Goal: Communication & Community: Ask a question

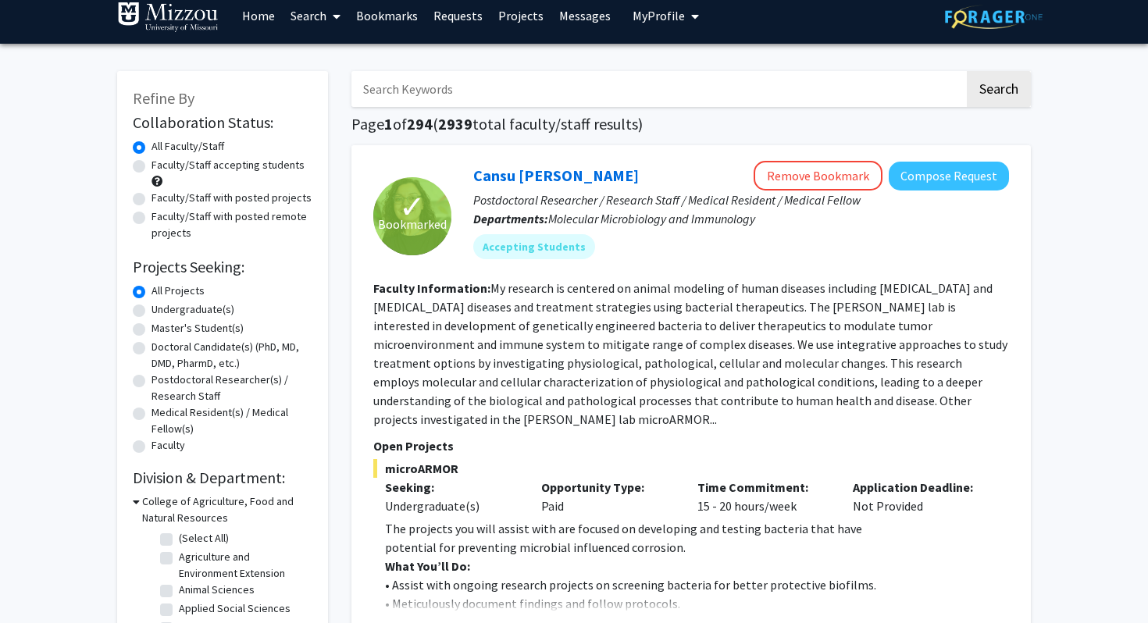
scroll to position [18, 0]
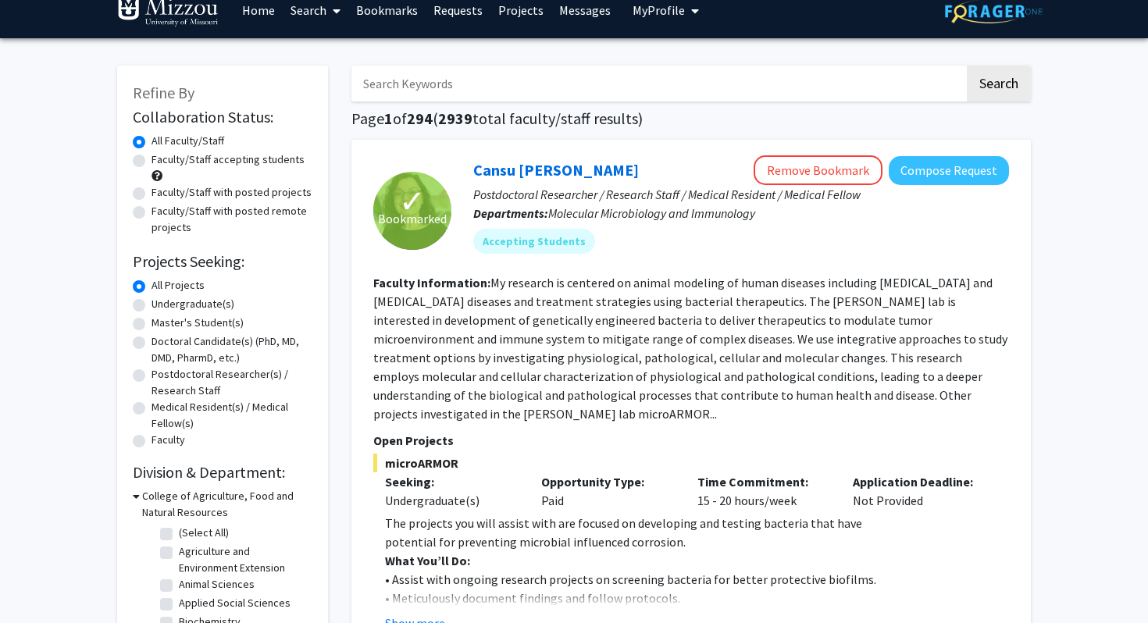
click at [152, 164] on label "Faculty/Staff accepting students" at bounding box center [228, 160] width 153 height 16
click at [152, 162] on input "Faculty/Staff accepting students" at bounding box center [157, 157] width 10 height 10
radio input "true"
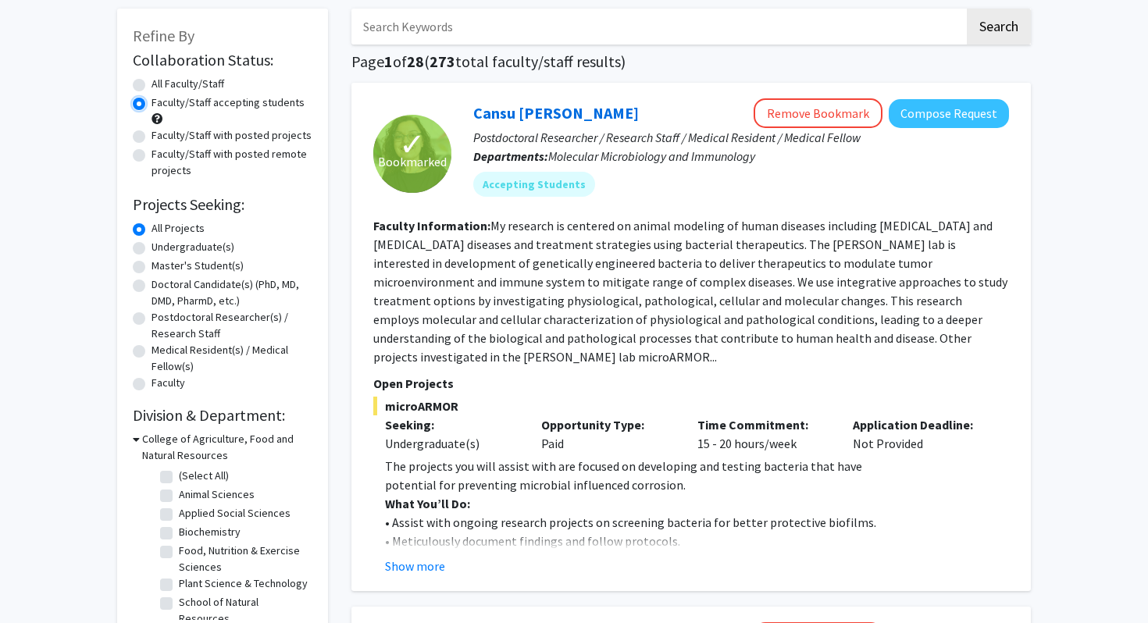
scroll to position [84, 0]
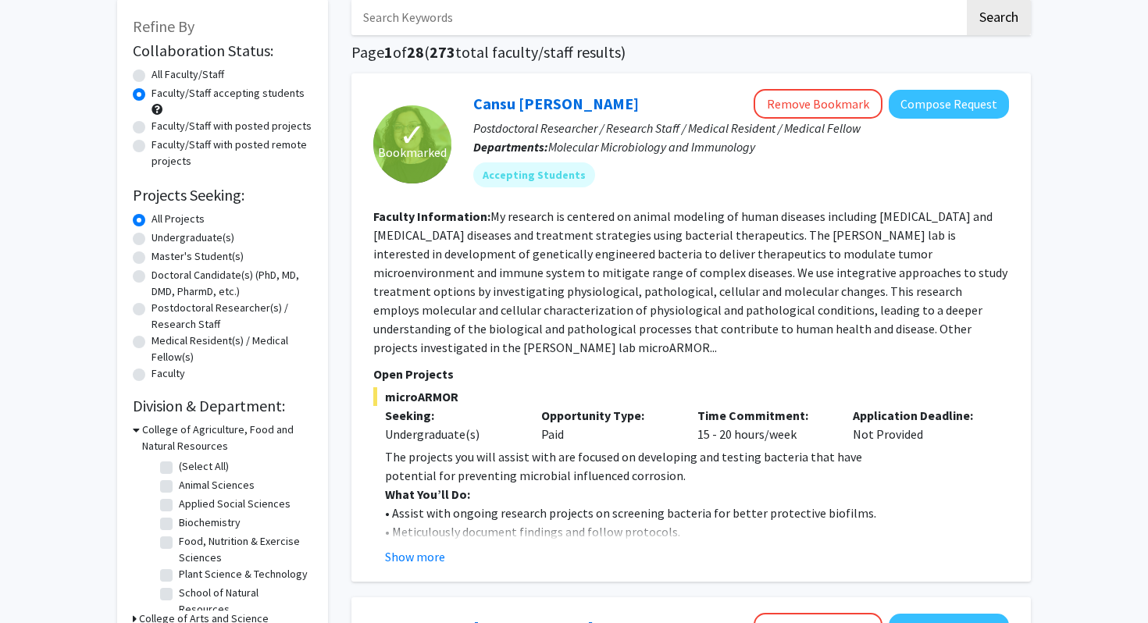
click at [152, 240] on label "Undergraduate(s)" at bounding box center [193, 238] width 83 height 16
click at [152, 240] on input "Undergraduate(s)" at bounding box center [157, 235] width 10 height 10
radio input "true"
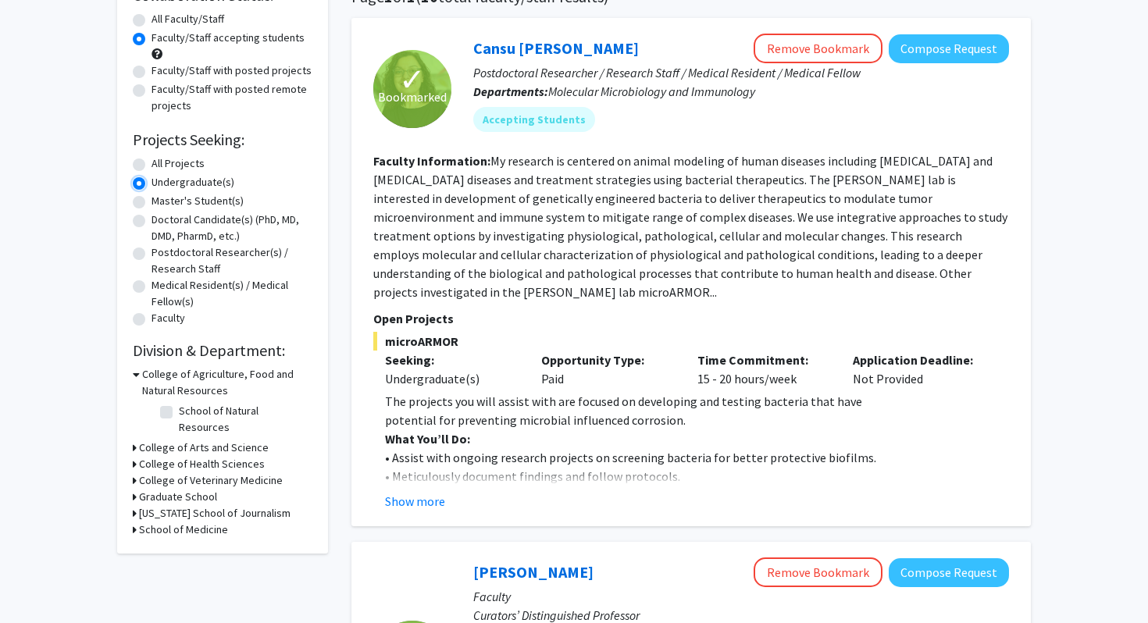
scroll to position [145, 0]
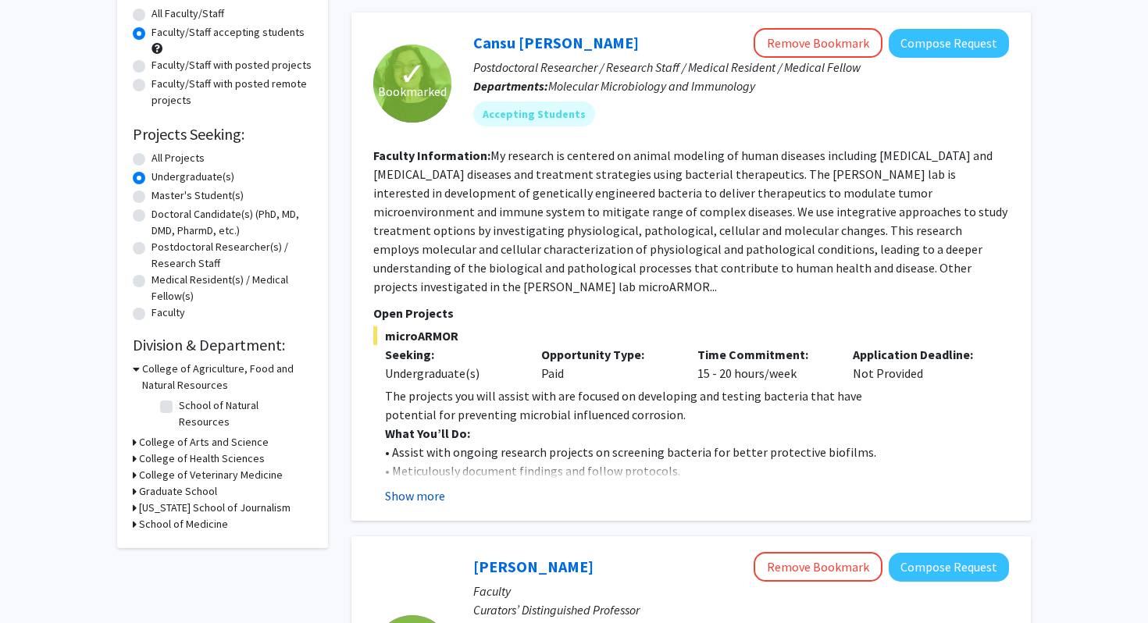
click at [433, 501] on button "Show more" at bounding box center [415, 496] width 60 height 19
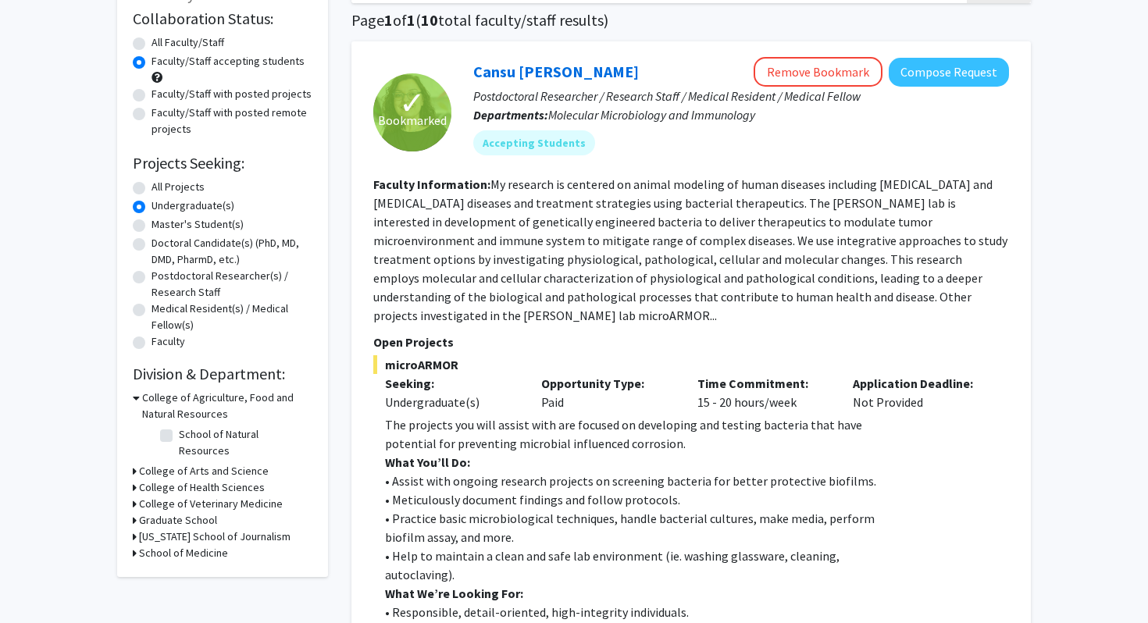
scroll to position [117, 0]
click at [512, 73] on link "Cansu [PERSON_NAME]" at bounding box center [556, 71] width 166 height 20
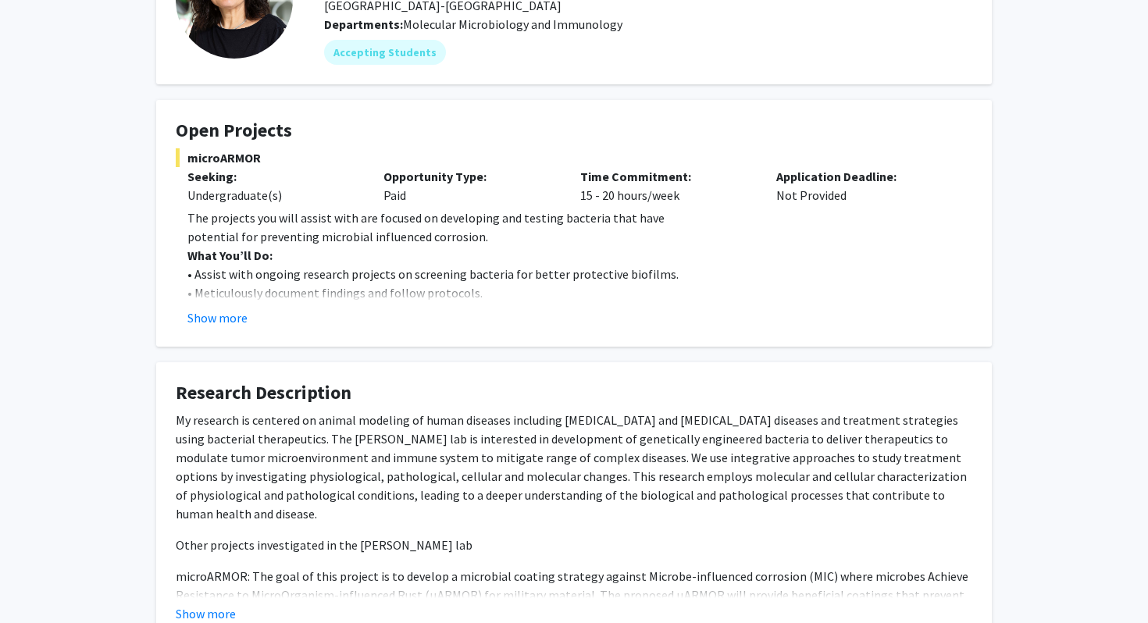
scroll to position [256, 0]
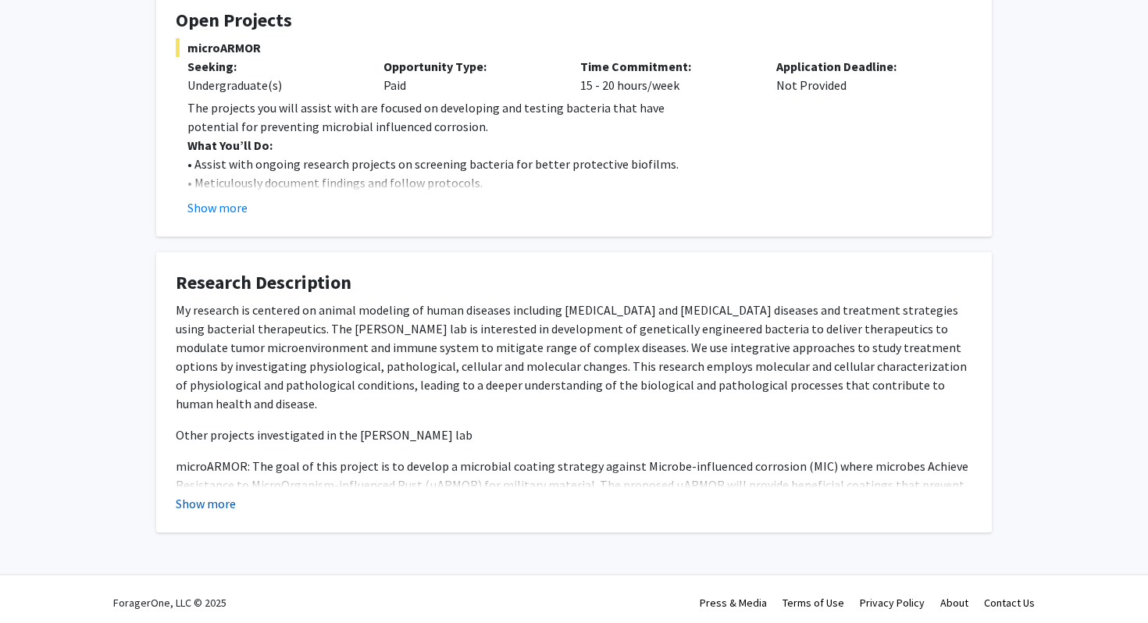
click at [212, 494] on button "Show more" at bounding box center [206, 503] width 60 height 19
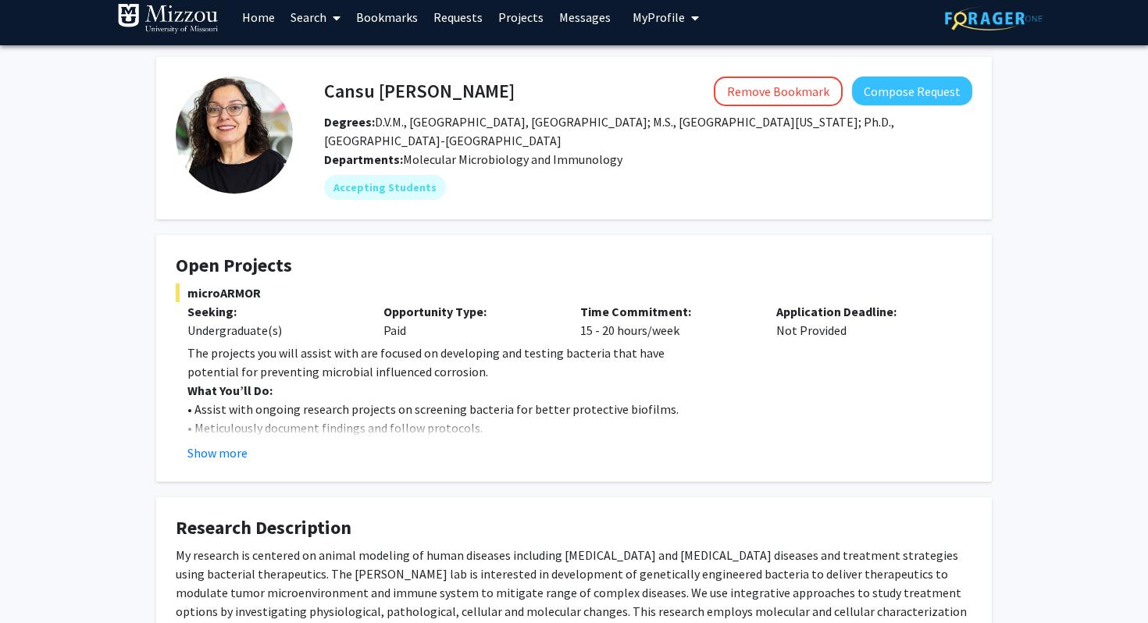
scroll to position [0, 0]
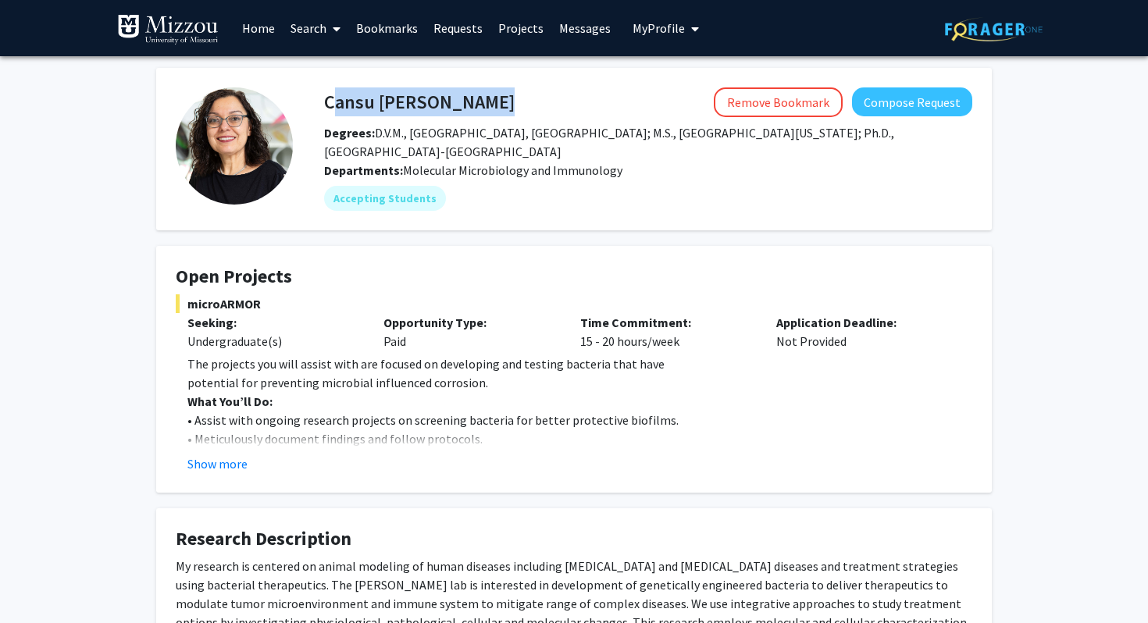
drag, startPoint x: 327, startPoint y: 100, endPoint x: 422, endPoint y: 100, distance: 94.5
click at [422, 100] on div "Cansu [PERSON_NAME] Remove Bookmark Compose Request" at bounding box center [648, 102] width 672 height 30
copy h4 "Cansu [PERSON_NAME]"
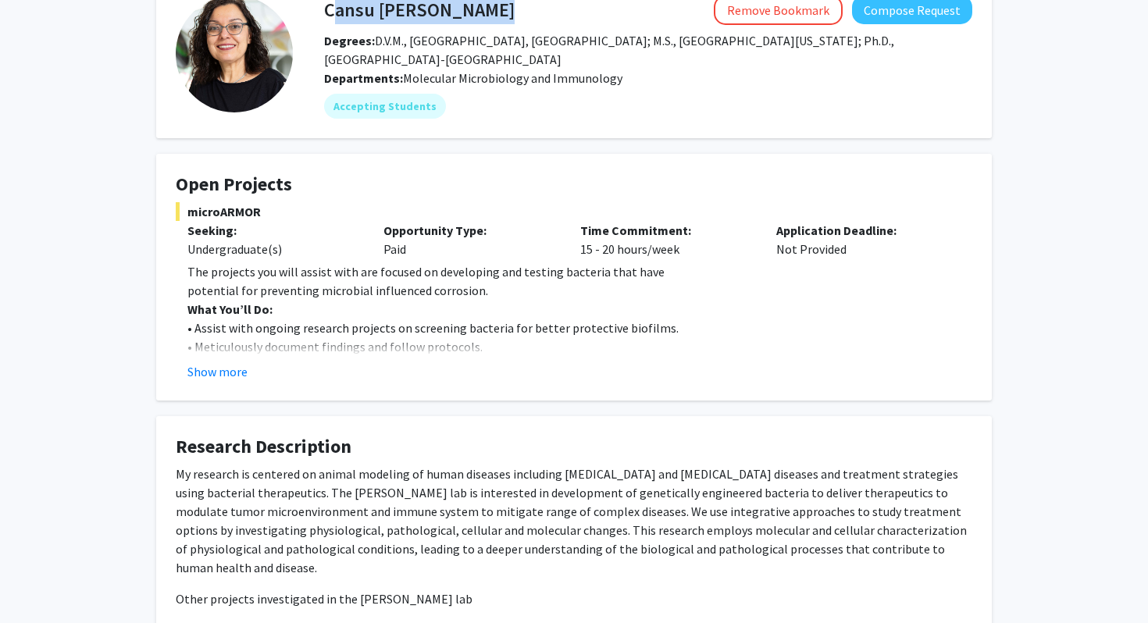
scroll to position [233, 0]
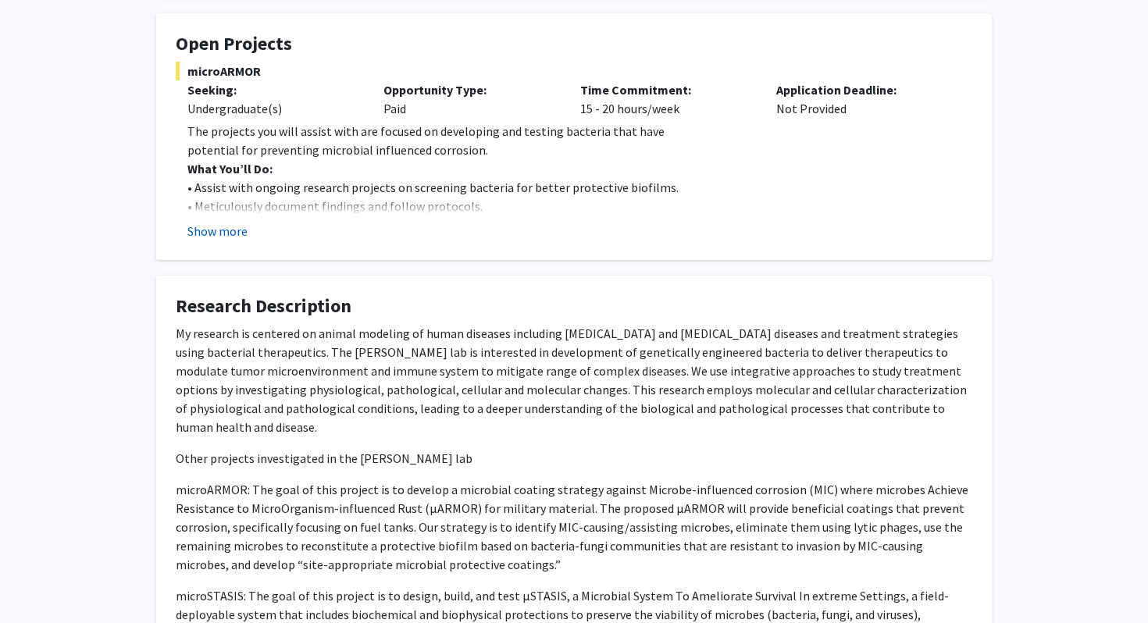
click at [219, 224] on button "Show more" at bounding box center [217, 231] width 60 height 19
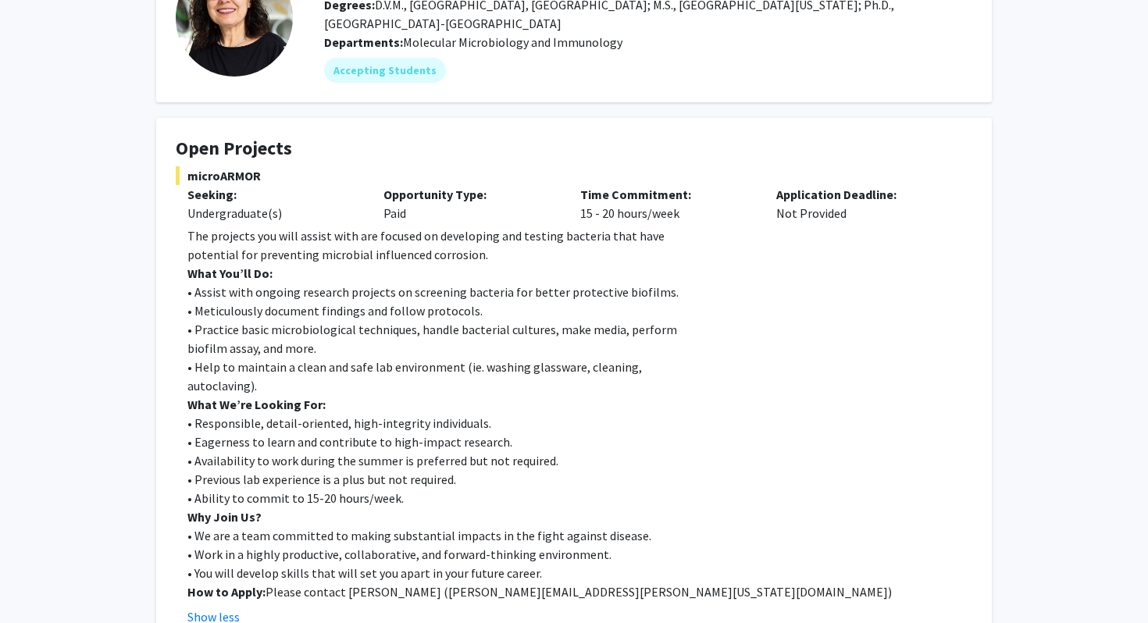
scroll to position [0, 0]
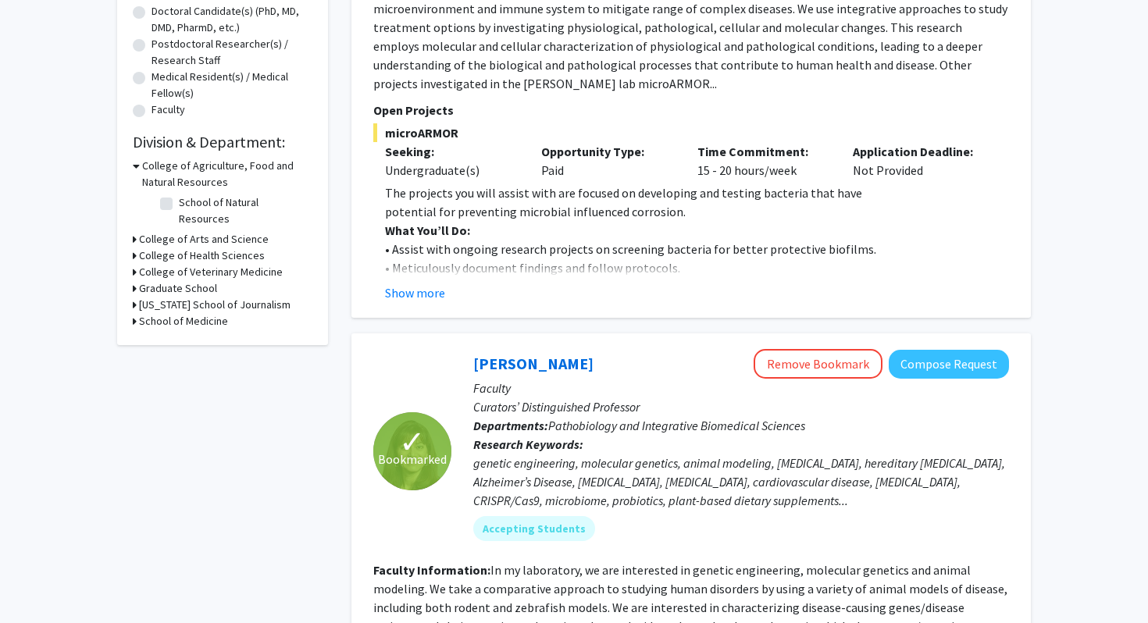
scroll to position [430, 0]
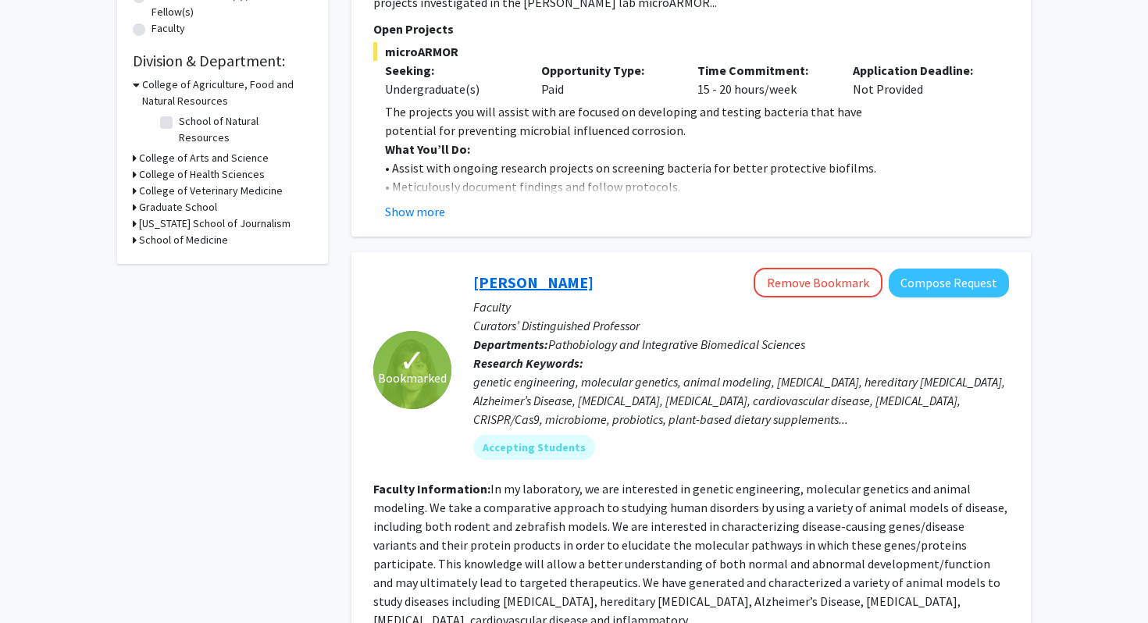
click at [480, 282] on link "[PERSON_NAME]" at bounding box center [533, 283] width 120 height 20
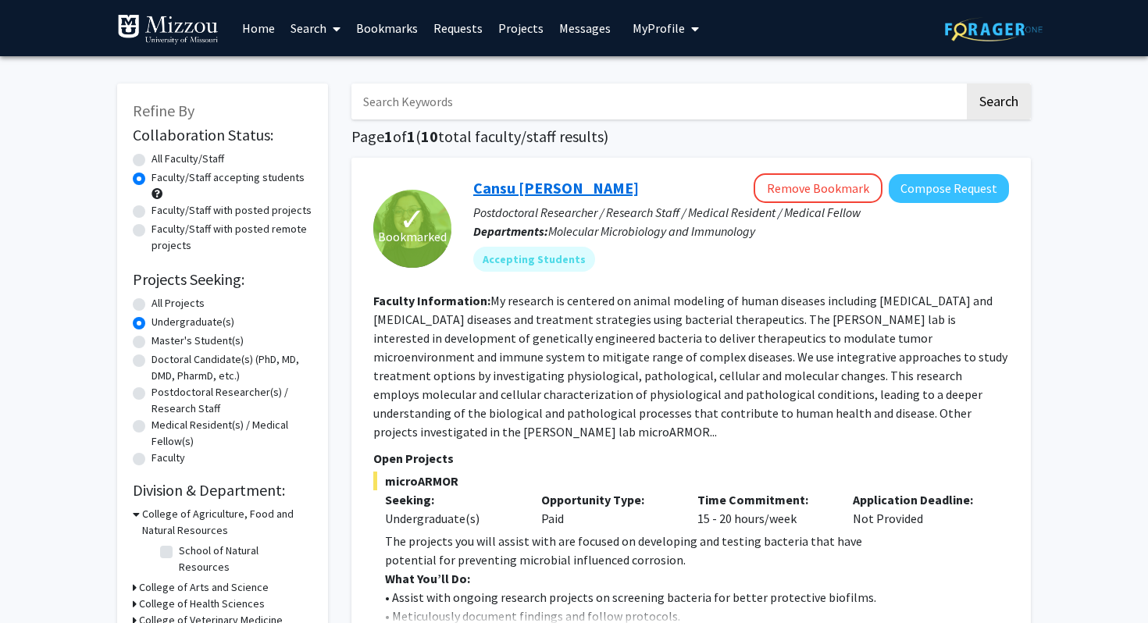
click at [531, 193] on link "Cansu [PERSON_NAME]" at bounding box center [556, 188] width 166 height 20
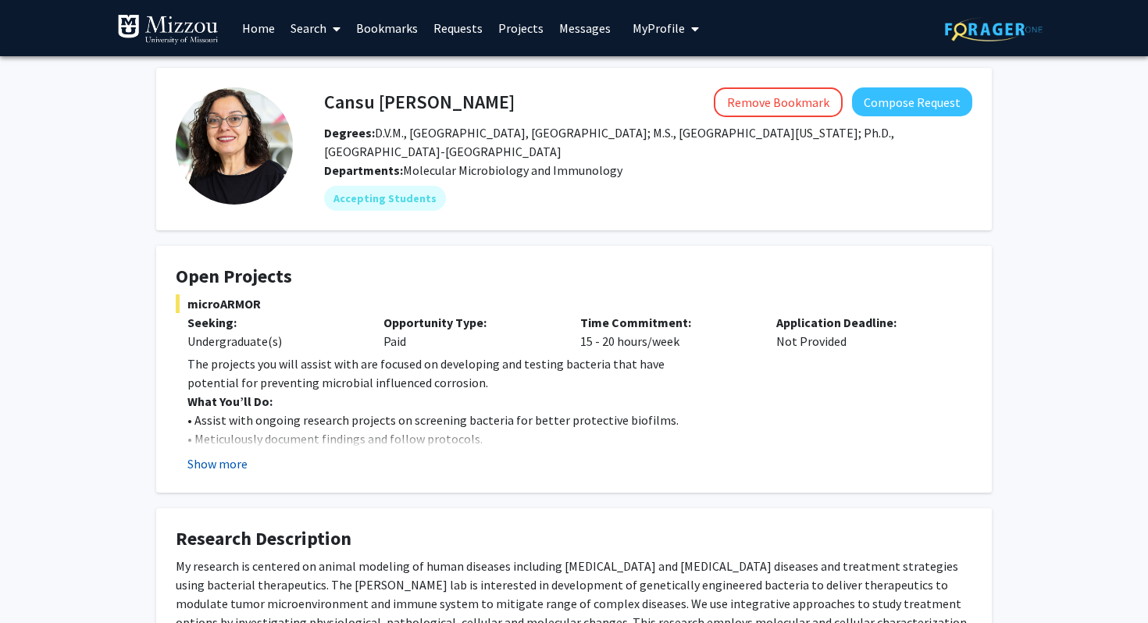
click at [227, 455] on button "Show more" at bounding box center [217, 464] width 60 height 19
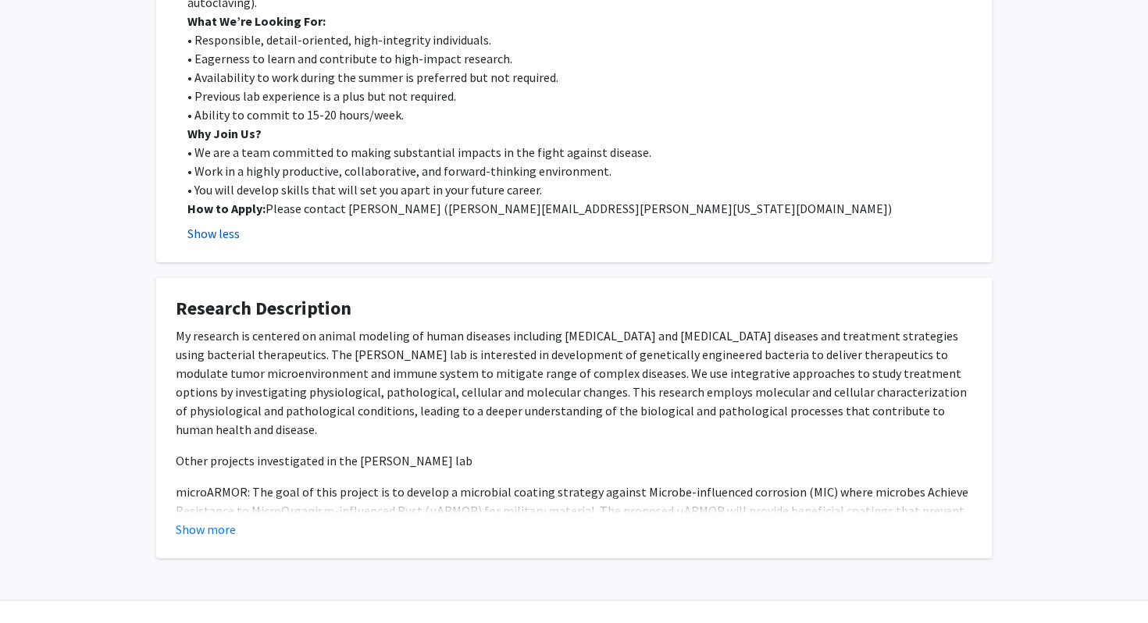
scroll to position [519, 0]
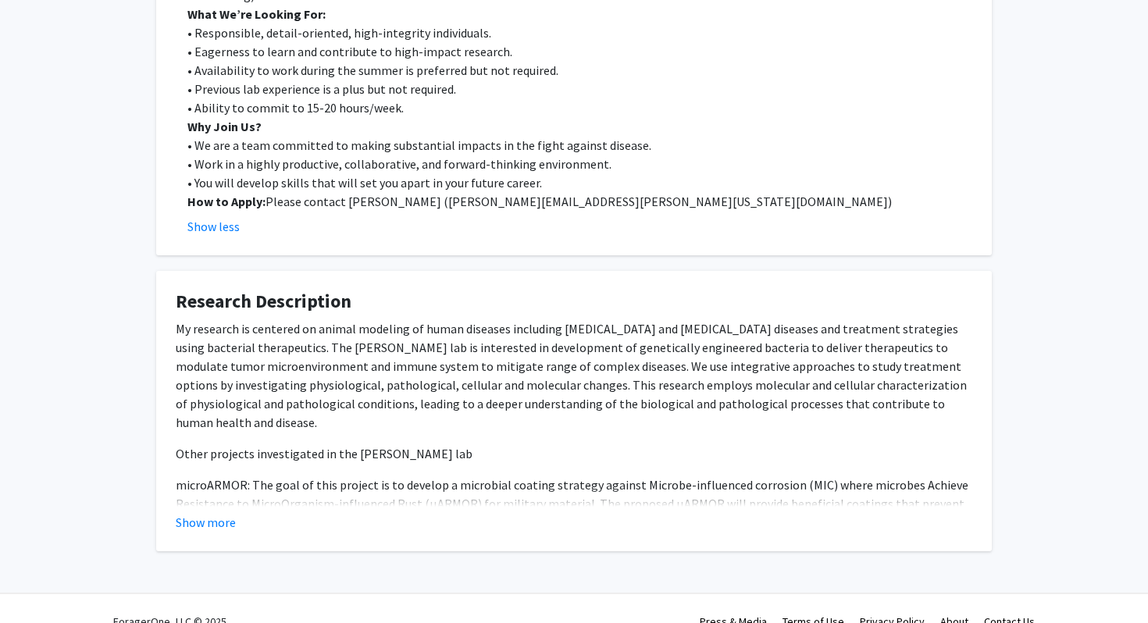
click at [215, 526] on fg-card "Research Description My research is centered on animal modeling of human diseas…" at bounding box center [574, 411] width 836 height 280
click at [216, 523] on button "Show more" at bounding box center [206, 522] width 60 height 19
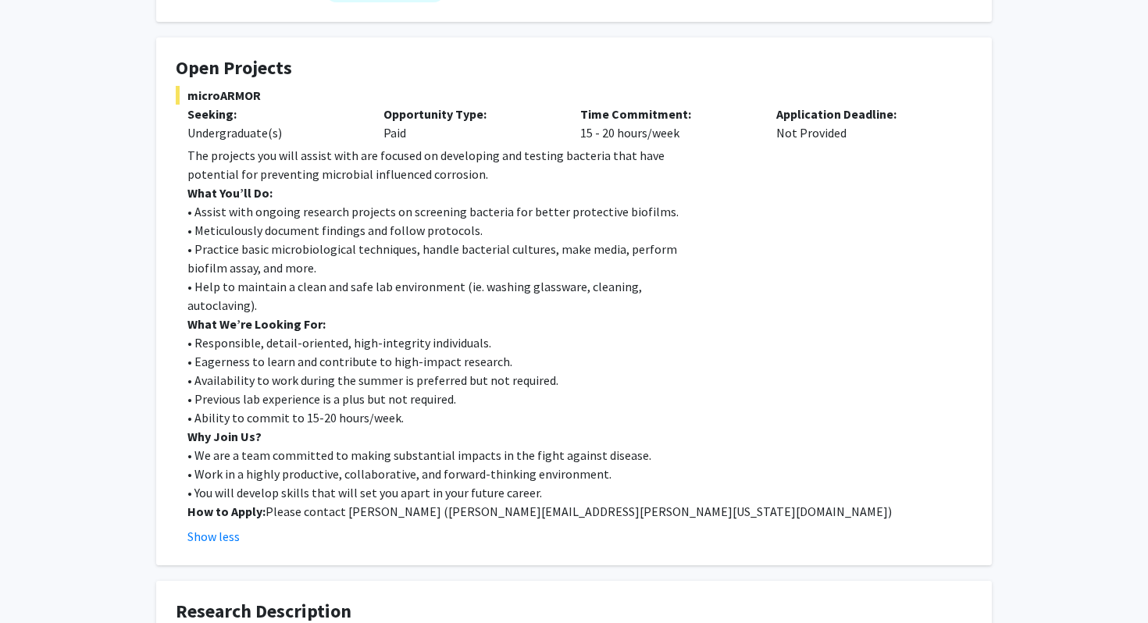
scroll to position [273, 0]
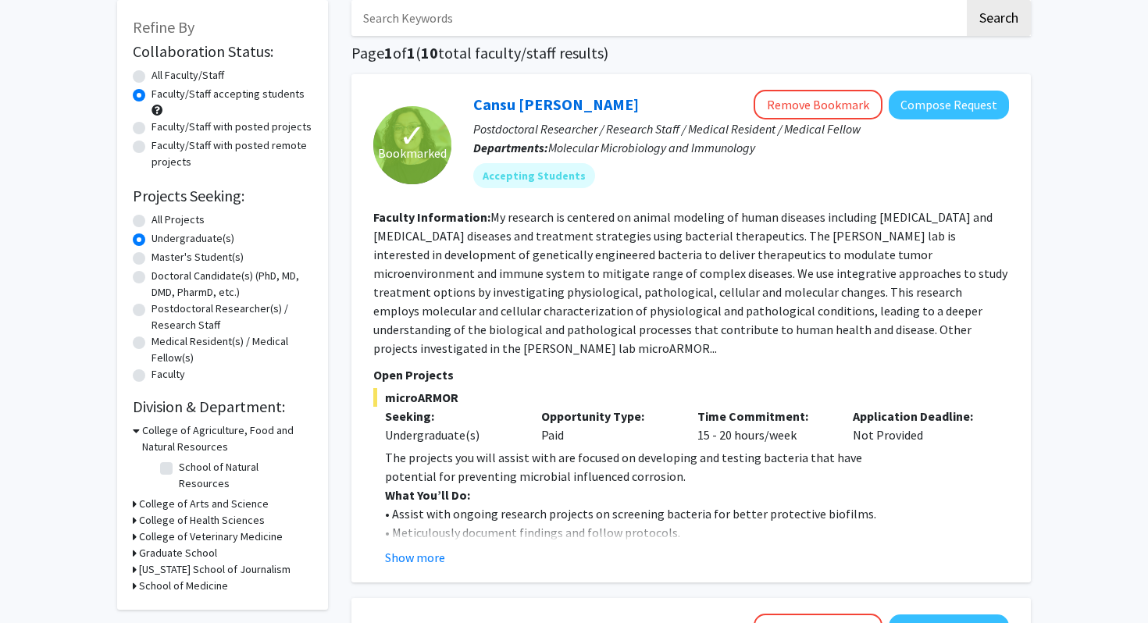
scroll to position [76, 0]
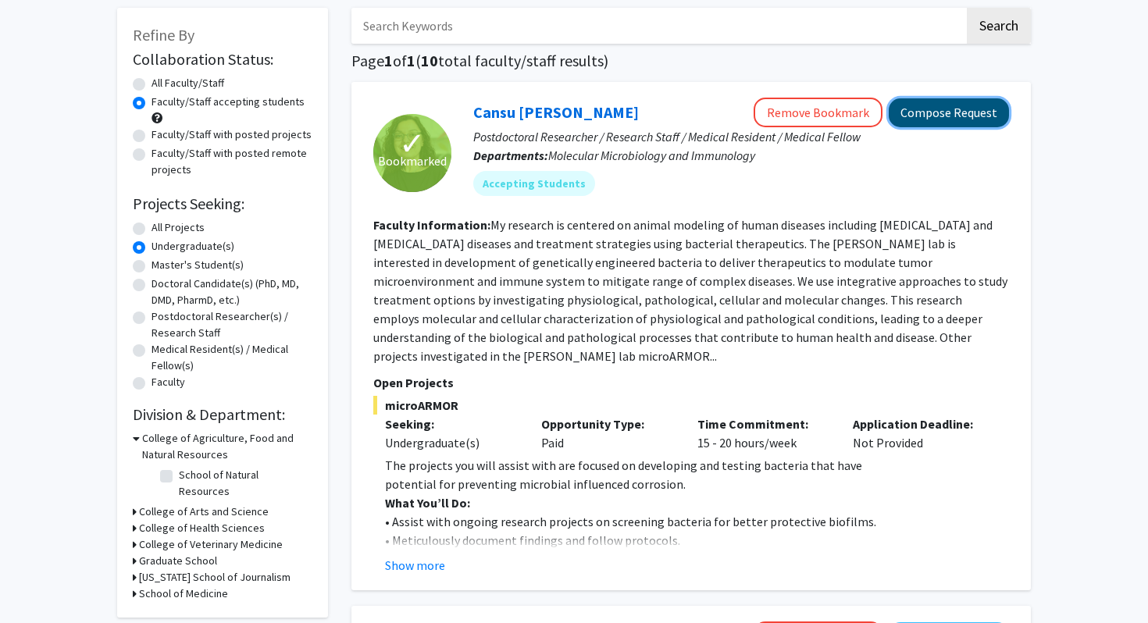
click at [941, 107] on button "Compose Request" at bounding box center [949, 112] width 120 height 29
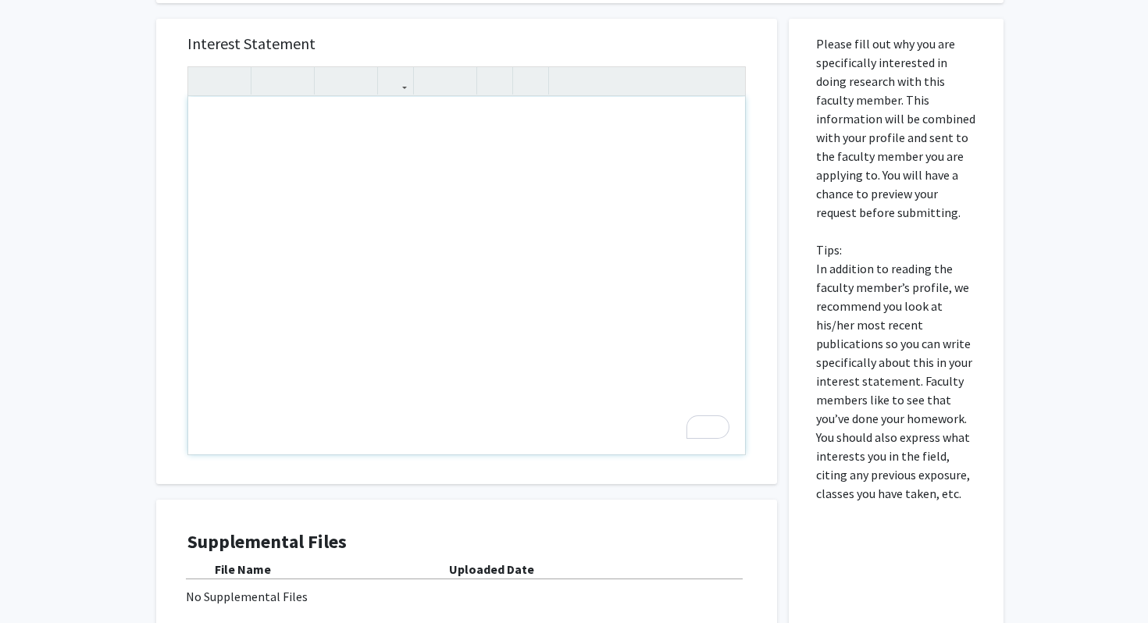
scroll to position [802, 0]
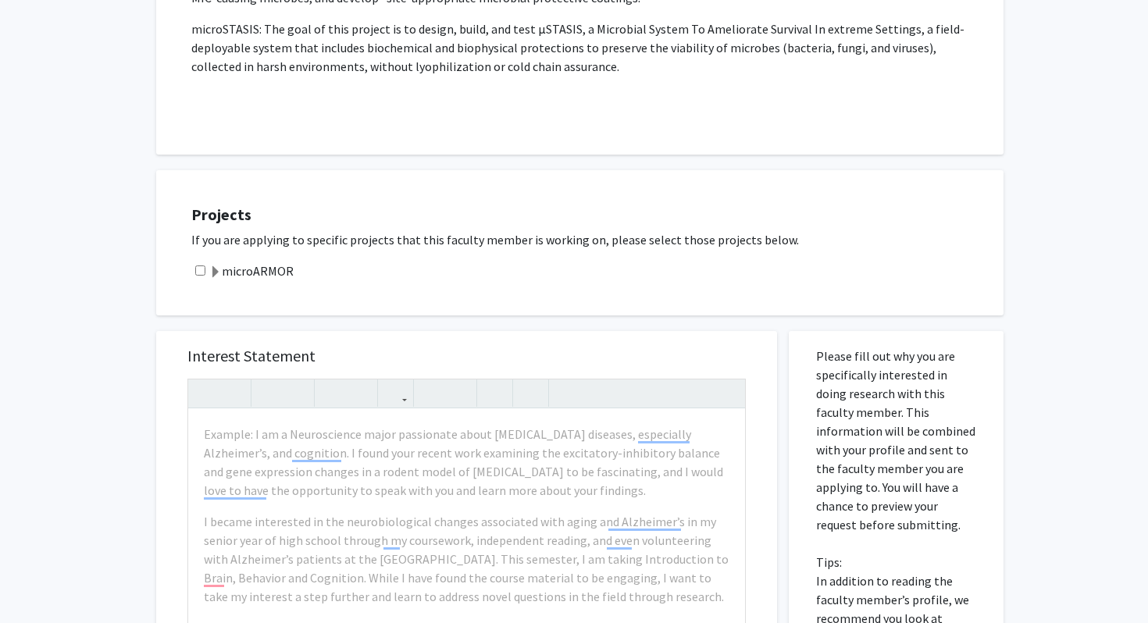
scroll to position [701, 0]
